Goal: Check status: Check status

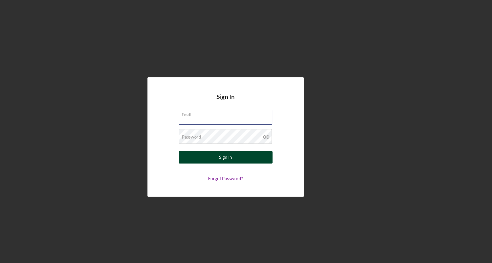
type input "info@builtbyusdetroit.org"
click at [257, 152] on button "Sign In" at bounding box center [246, 149] width 86 height 12
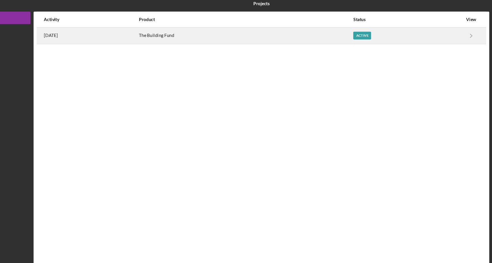
click at [230, 35] on div "The Building Fund" at bounding box center [264, 36] width 197 height 14
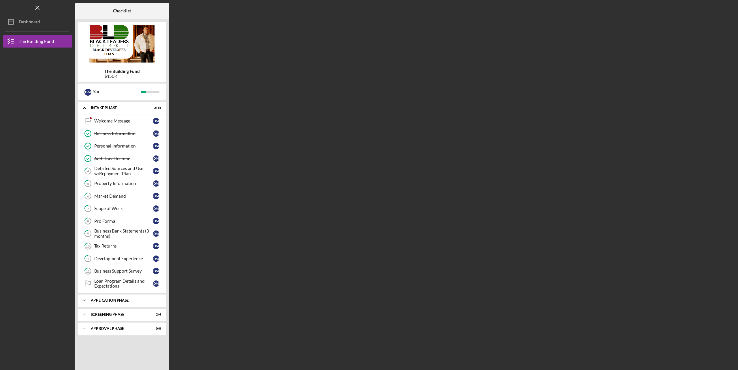
click at [106, 262] on div "Application Phase" at bounding box center [115, 276] width 62 height 3
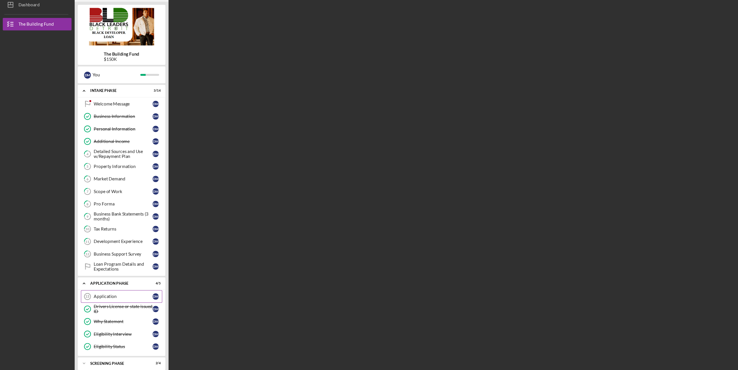
click at [95, 262] on div "Application" at bounding box center [114, 289] width 54 height 5
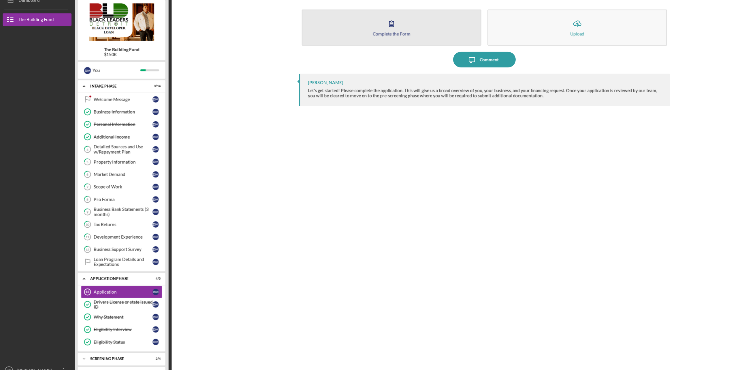
click at [361, 42] on icon "button" at bounding box center [361, 41] width 4 height 5
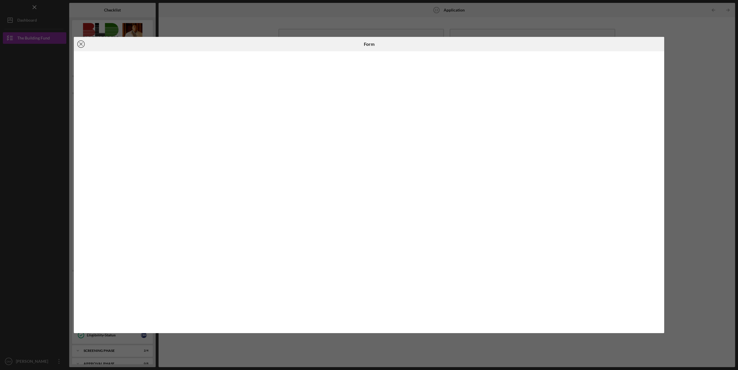
click at [80, 45] on icon "Icon/Close" at bounding box center [81, 44] width 14 height 14
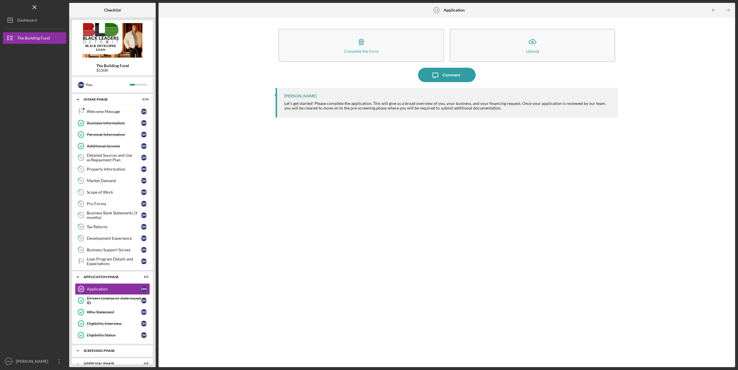
click at [93, 262] on div "Screening Phase" at bounding box center [115, 350] width 62 height 3
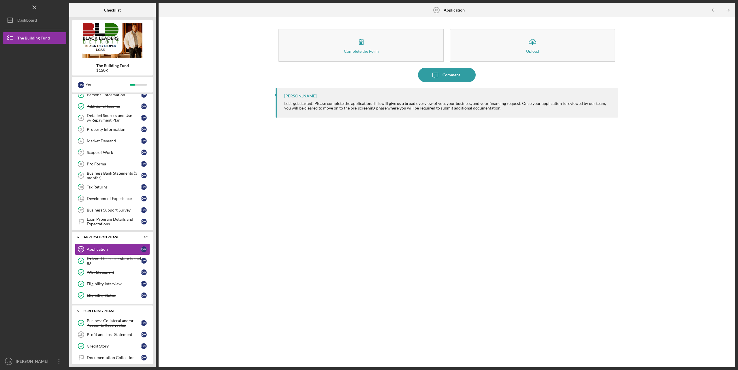
scroll to position [62, 0]
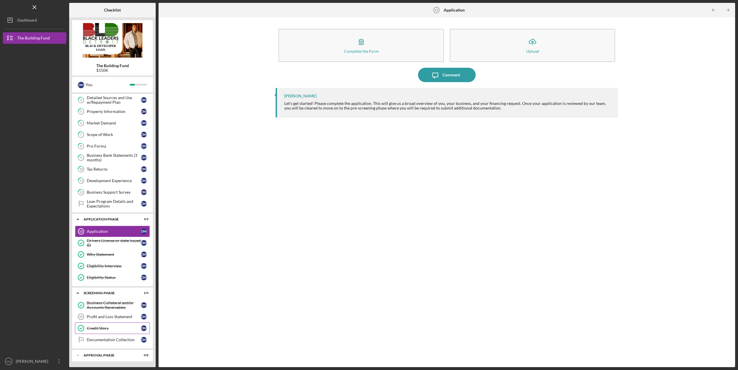
click at [115, 262] on div "Credit Story" at bounding box center [114, 328] width 54 height 5
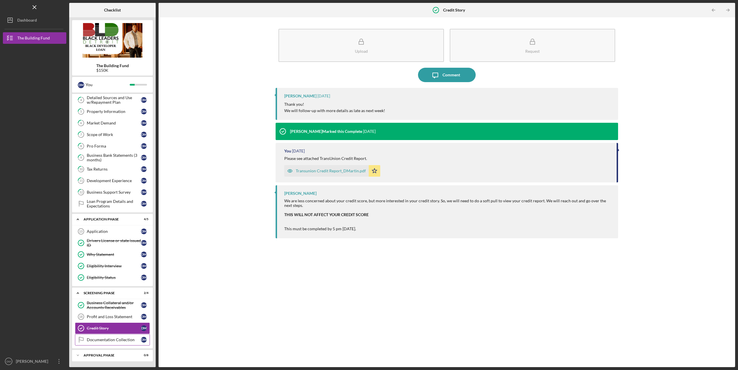
click at [99, 262] on div "Documentation Collection" at bounding box center [114, 339] width 54 height 5
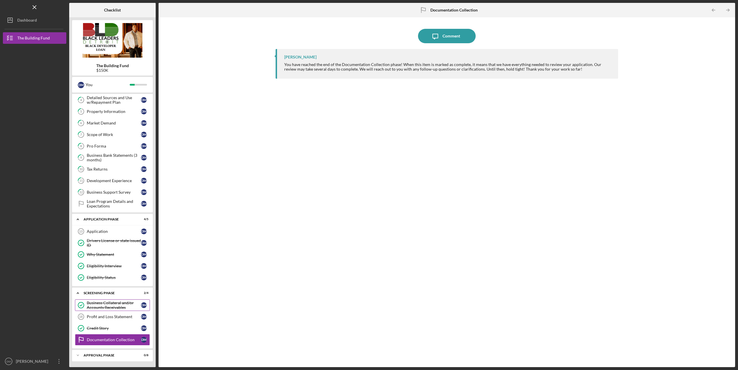
click at [111, 262] on div "Business Collateral and/or Accounts Receivables" at bounding box center [114, 305] width 54 height 9
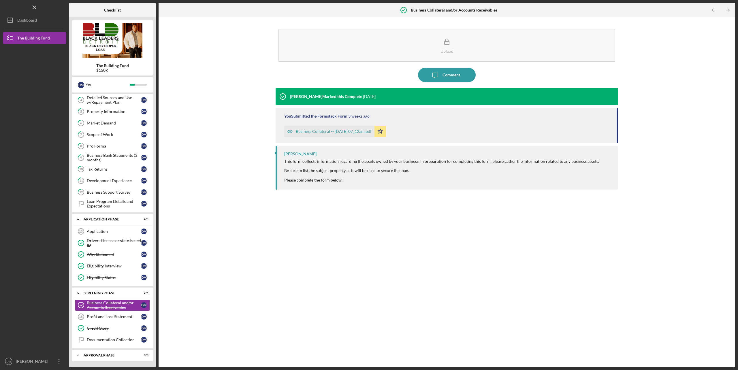
click at [331, 134] on div "Business Collateral -- 2025-08-11 07_12am.pdf" at bounding box center [329, 132] width 90 height 12
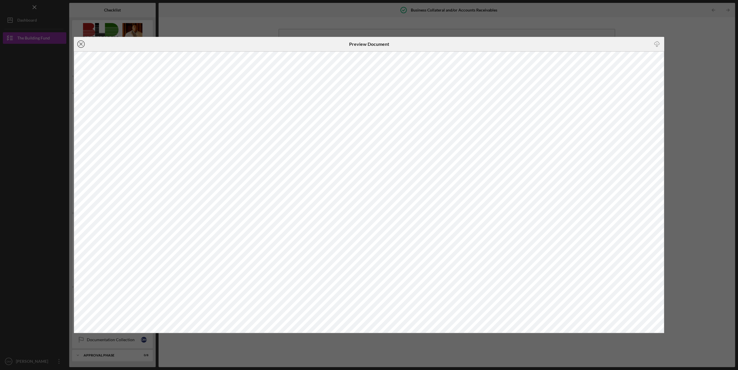
click at [85, 42] on icon "Icon/Close" at bounding box center [81, 44] width 14 height 14
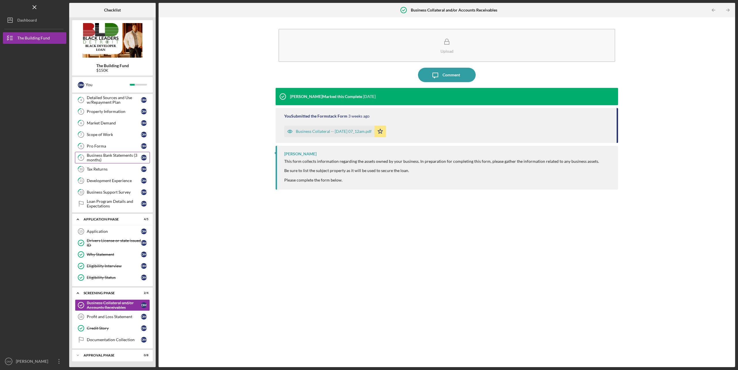
click at [114, 153] on div "Business Bank Statements (3 months)" at bounding box center [114, 157] width 54 height 9
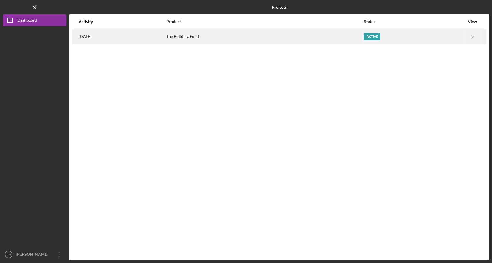
click at [233, 36] on div "The Building Fund" at bounding box center [264, 36] width 197 height 14
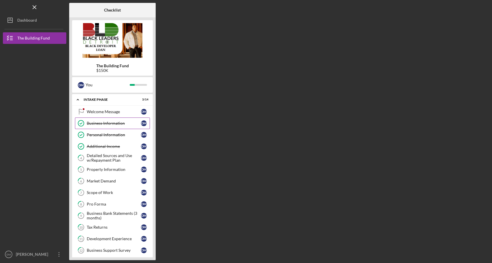
click at [117, 123] on div "Business Information" at bounding box center [114, 123] width 54 height 5
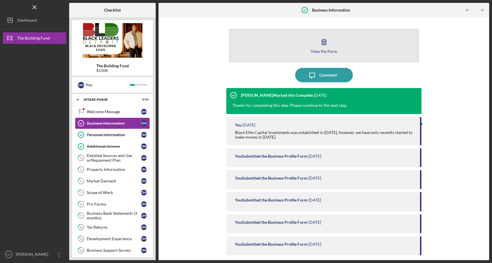
click at [295, 50] on button "View the Form Form" at bounding box center [323, 45] width 189 height 33
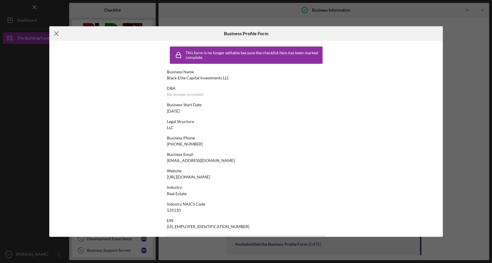
click at [58, 35] on line at bounding box center [56, 34] width 4 height 4
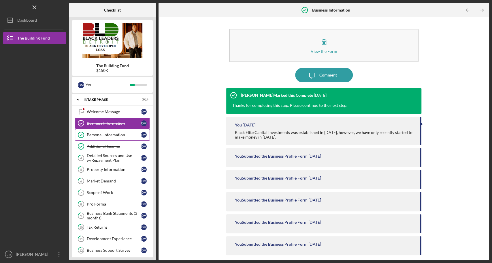
click at [124, 133] on div "Personal Information" at bounding box center [114, 134] width 54 height 5
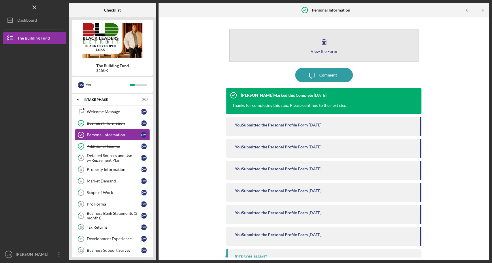
click at [292, 47] on button "View the Form Form" at bounding box center [323, 45] width 189 height 33
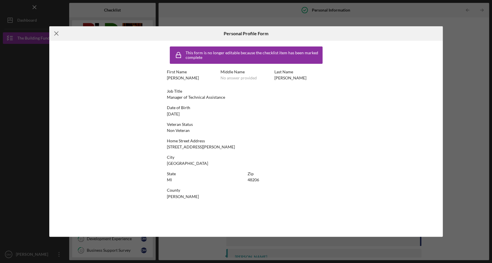
click at [57, 33] on icon "Icon/Menu Close" at bounding box center [56, 33] width 14 height 14
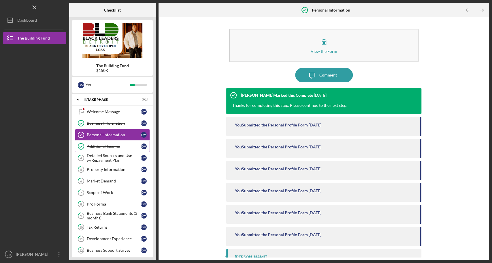
click at [112, 145] on div "Additional Income" at bounding box center [114, 146] width 54 height 5
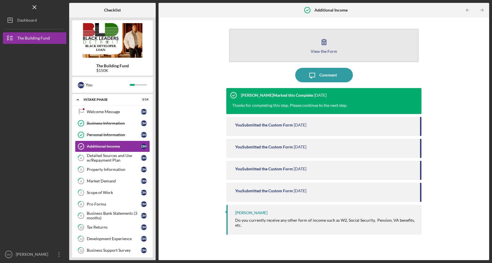
click at [293, 36] on button "View the Form Form" at bounding box center [323, 45] width 189 height 33
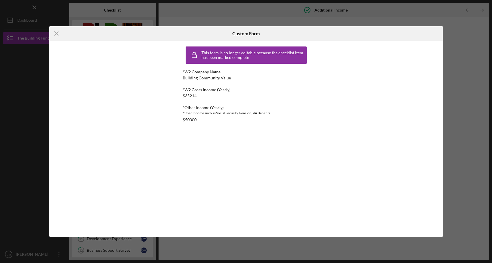
click at [189, 121] on div "$50000" at bounding box center [190, 119] width 14 height 5
click at [189, 120] on div "$50000" at bounding box center [190, 119] width 14 height 5
click at [57, 33] on line at bounding box center [56, 34] width 4 height 4
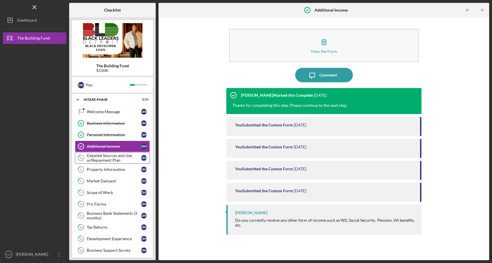
click at [101, 158] on div "Detailed Sources and Use w/Repayment Plan" at bounding box center [114, 157] width 54 height 9
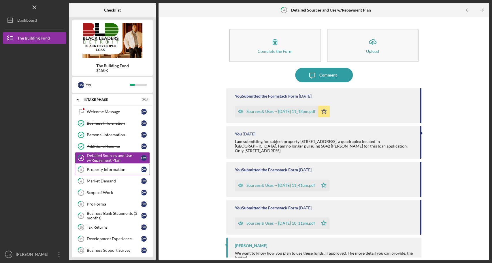
click at [104, 171] on link "5 Property Information [PERSON_NAME]" at bounding box center [112, 169] width 75 height 12
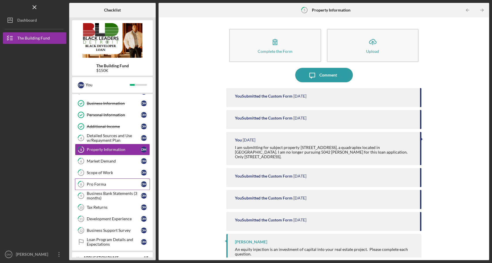
scroll to position [22, 0]
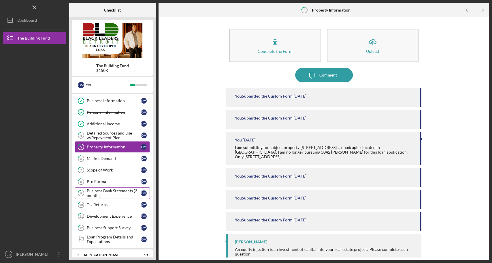
click at [109, 190] on div "Business Bank Statements (3 months)" at bounding box center [114, 192] width 54 height 9
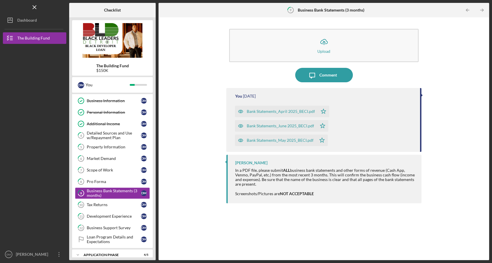
click at [257, 136] on div "Bank Statements_May 2025_BECI.pdf" at bounding box center [275, 140] width 81 height 12
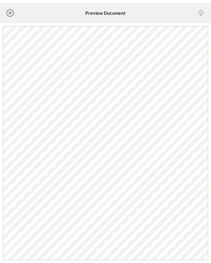
click at [9, 14] on icon "Icon/Close" at bounding box center [10, 13] width 14 height 14
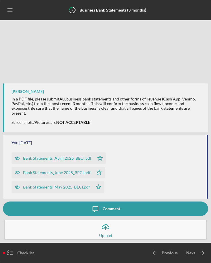
click at [59, 173] on div "Bank Statements_June 2025_BECI.pdf" at bounding box center [56, 172] width 67 height 5
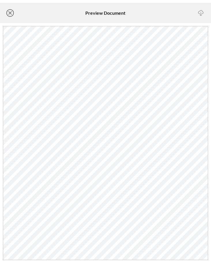
click at [9, 14] on line at bounding box center [10, 13] width 3 height 3
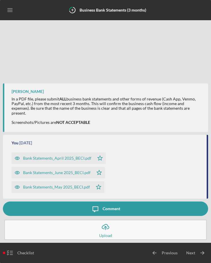
click at [59, 158] on div "Bank Statements_April 2025_BECI.pdf" at bounding box center [57, 158] width 68 height 5
